Goal: Download file/media

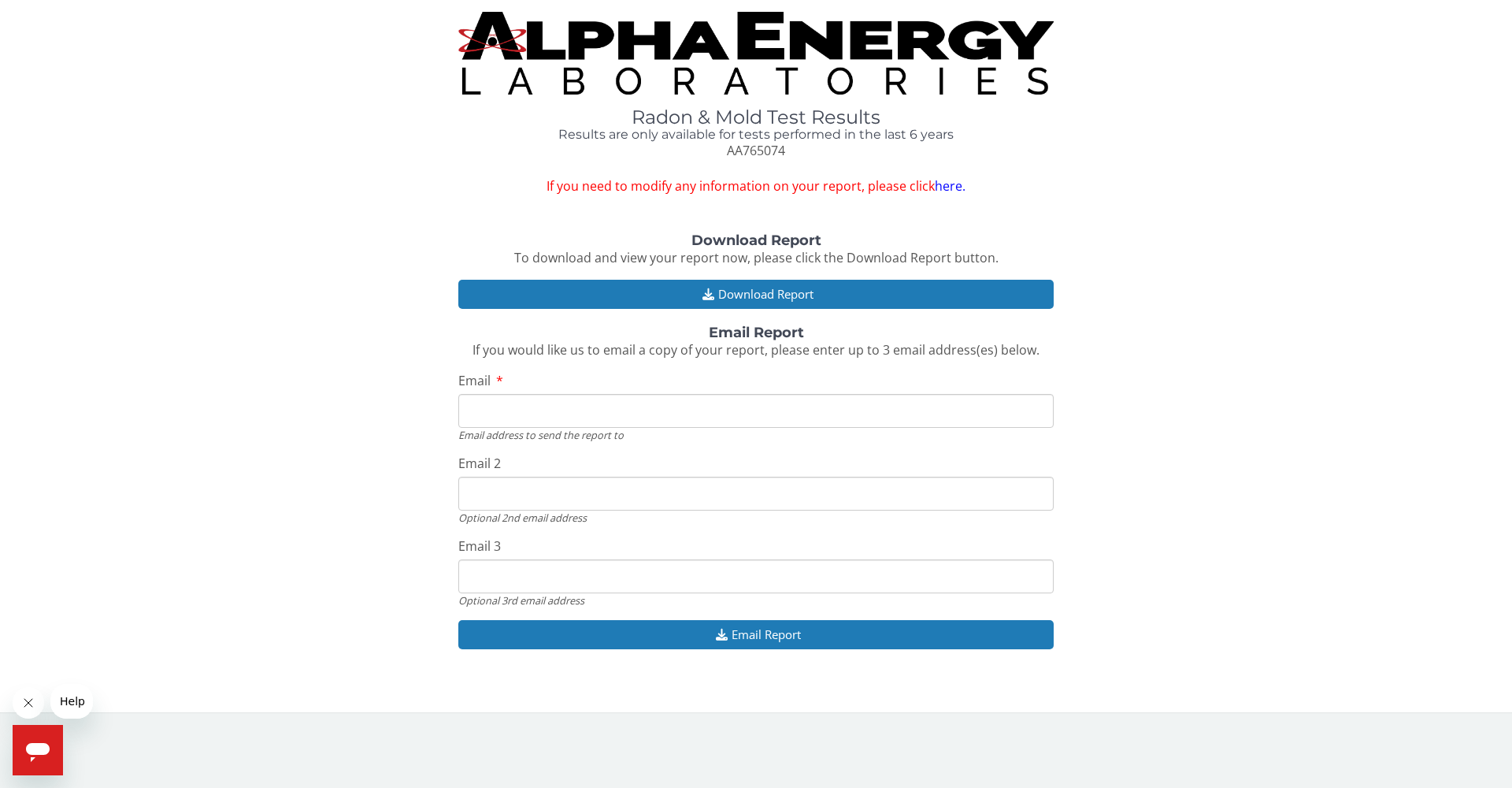
click at [546, 397] on input "Email" at bounding box center [756, 411] width 595 height 34
click at [1071, 241] on div "Download Report To download and view your report now, please click the Download…" at bounding box center [756, 449] width 1488 height 433
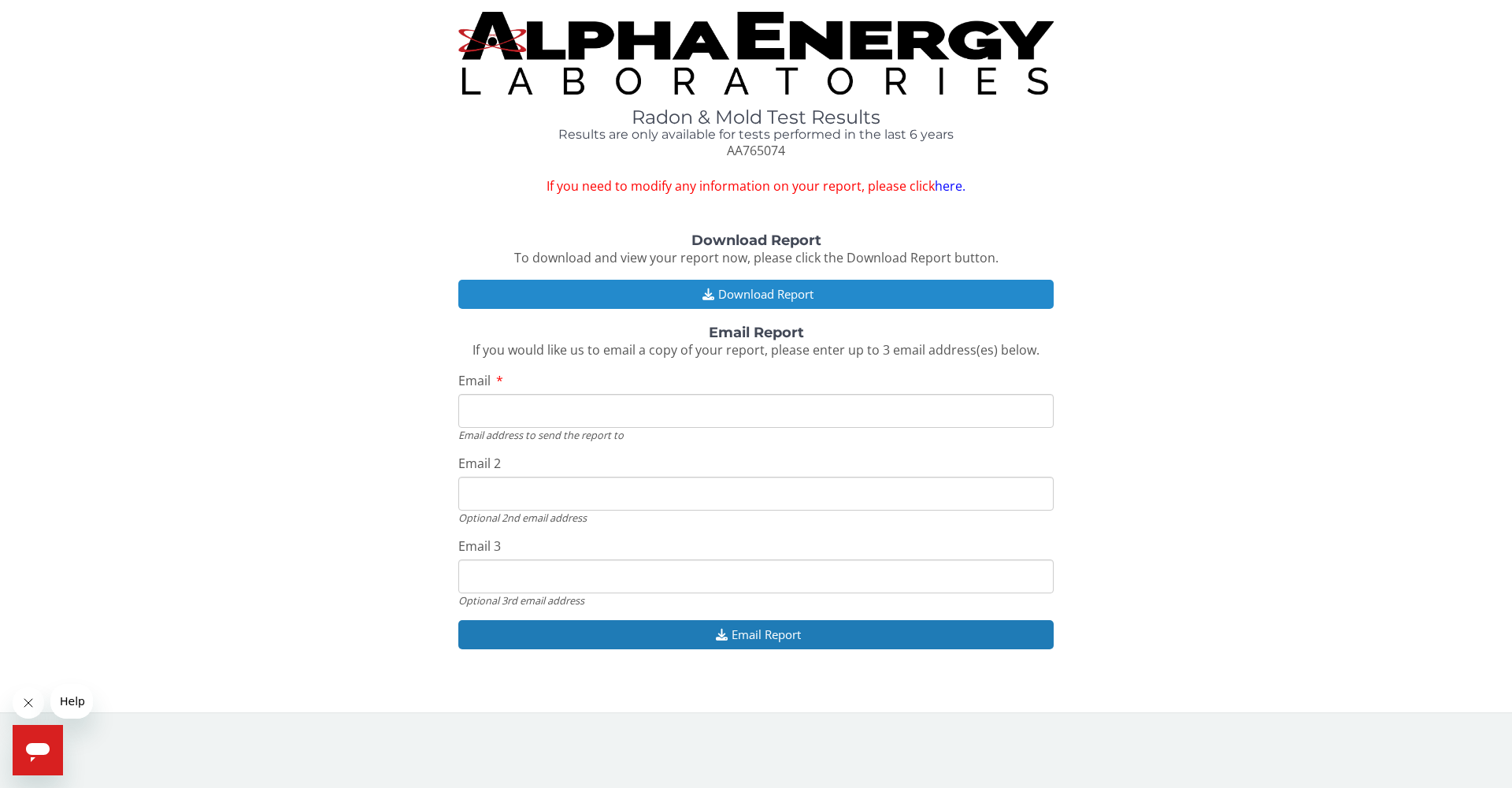
click at [761, 285] on button "Download Report" at bounding box center [756, 294] width 595 height 29
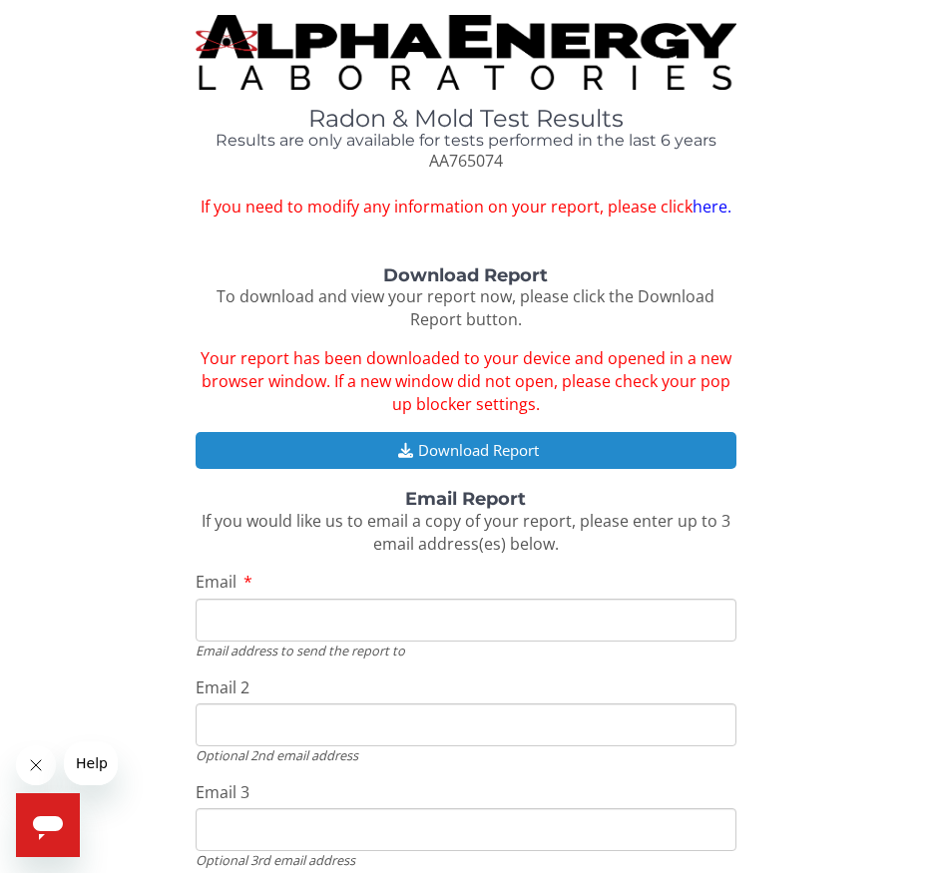
click at [442, 438] on button "Download Report" at bounding box center [466, 450] width 541 height 37
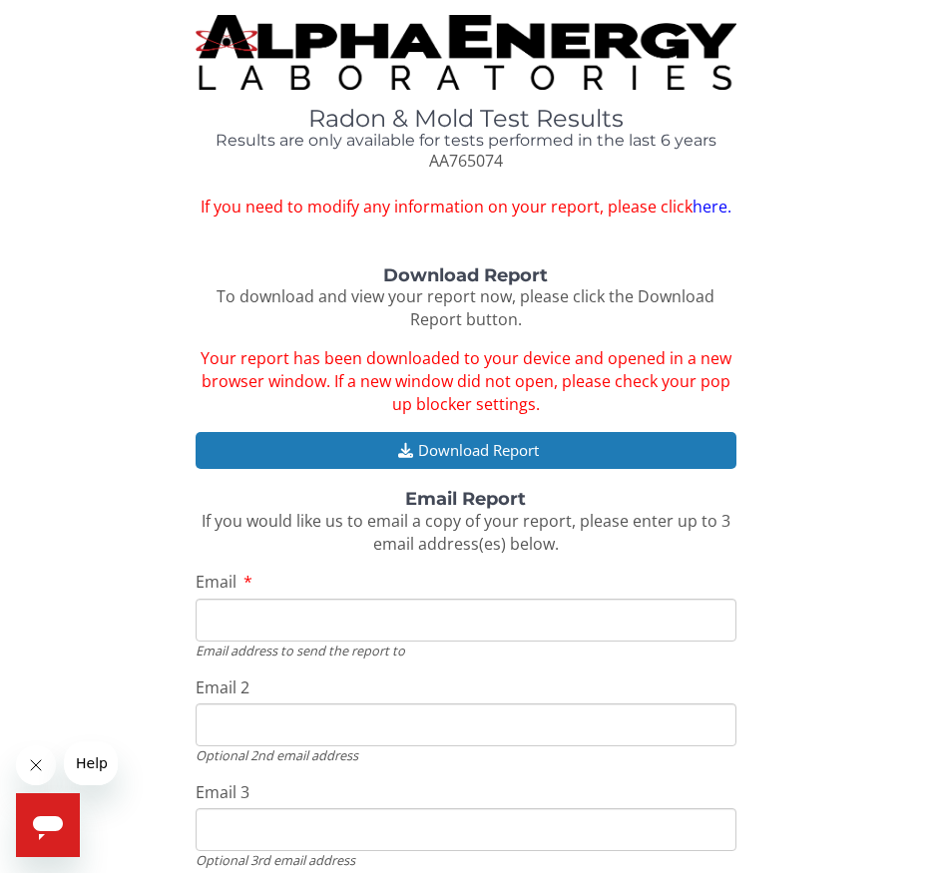
scroll to position [134, 0]
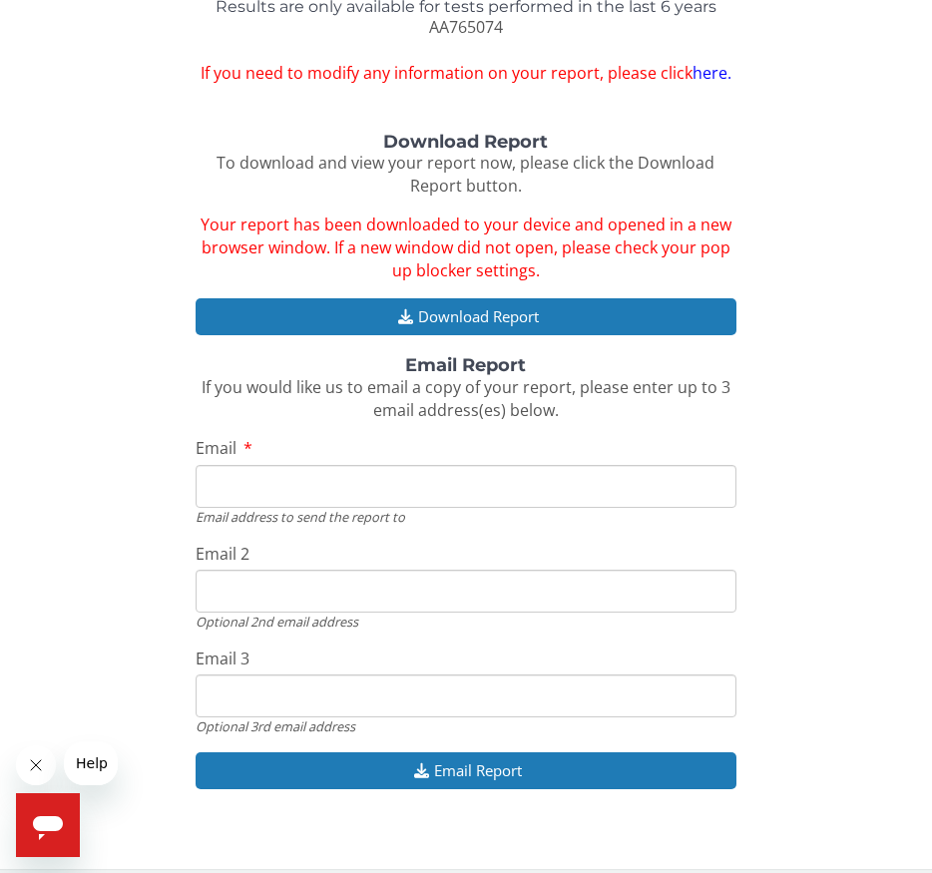
click at [437, 465] on input "Email" at bounding box center [466, 486] width 541 height 43
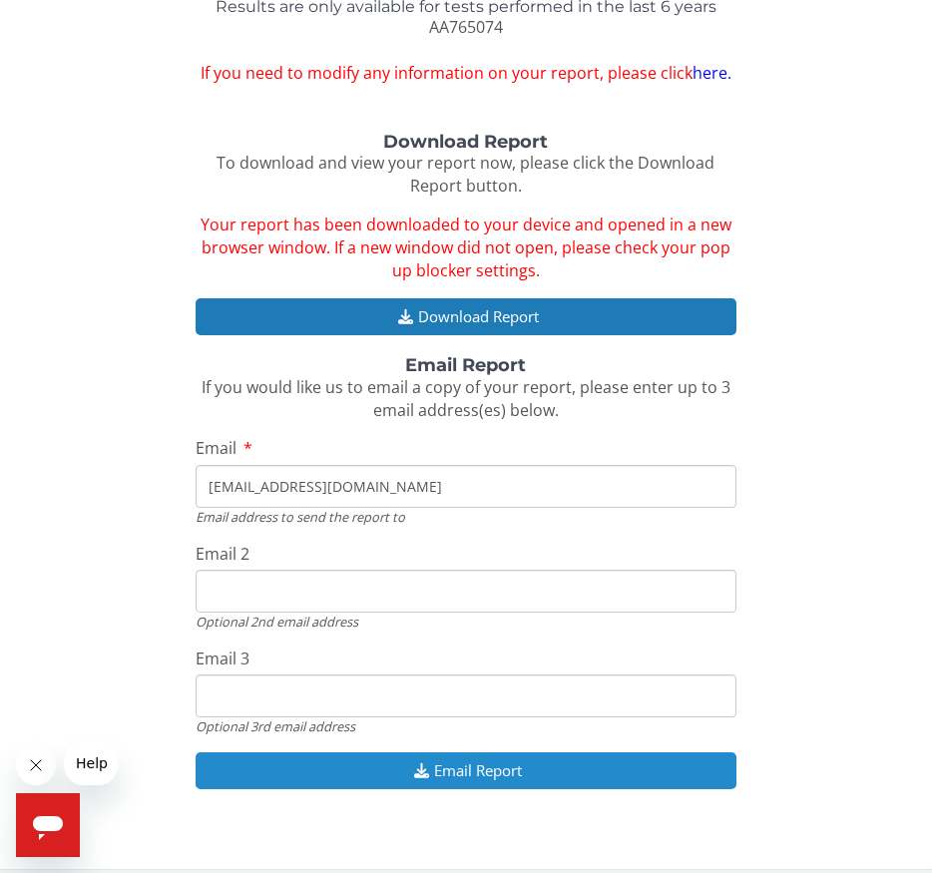
type input "[EMAIL_ADDRESS][DOMAIN_NAME]"
click at [504, 758] on button "Email Report" at bounding box center [466, 770] width 541 height 37
